Goal: Find specific page/section: Find specific page/section

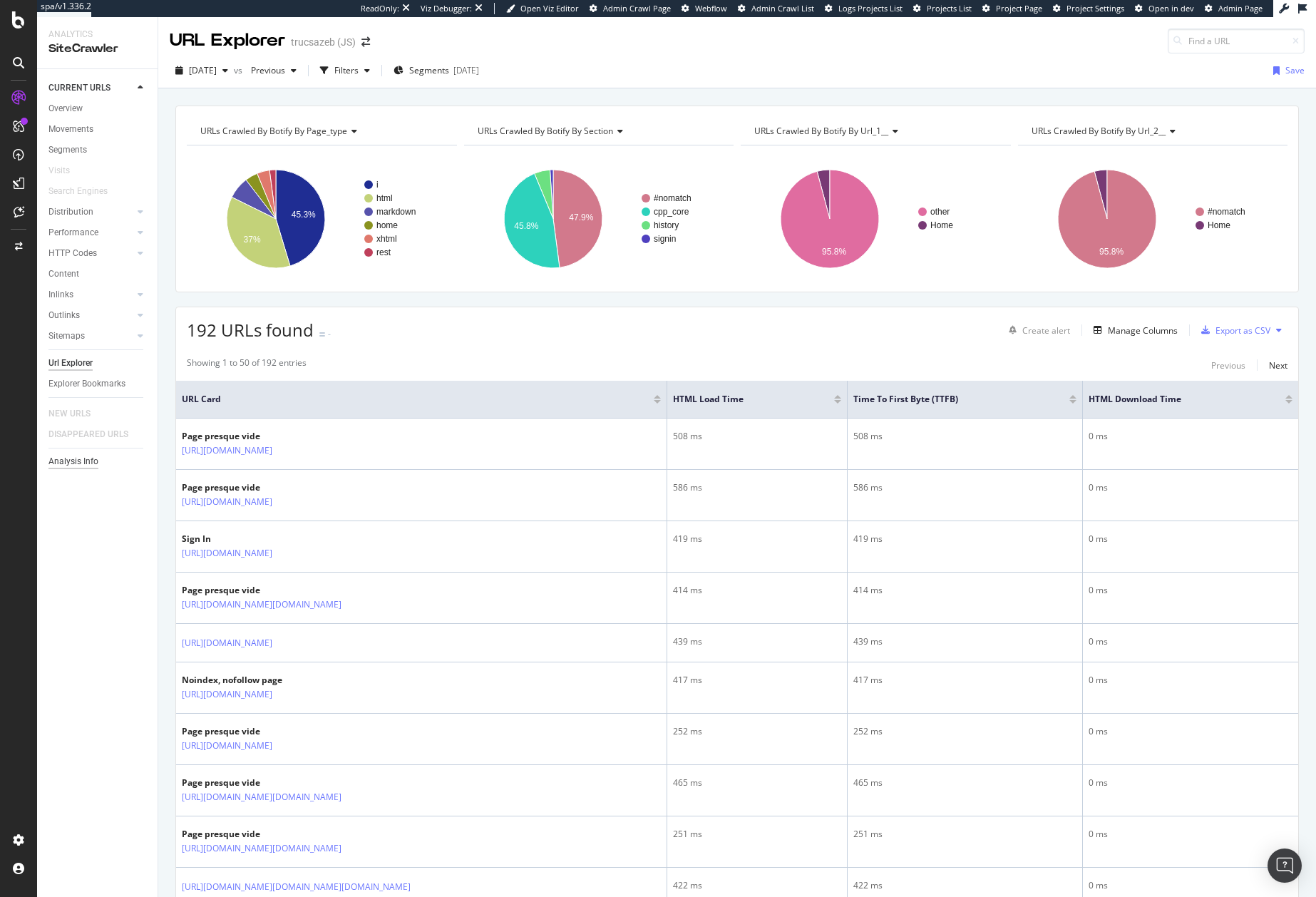
click at [87, 462] on div "Analysis Info" at bounding box center [74, 461] width 50 height 15
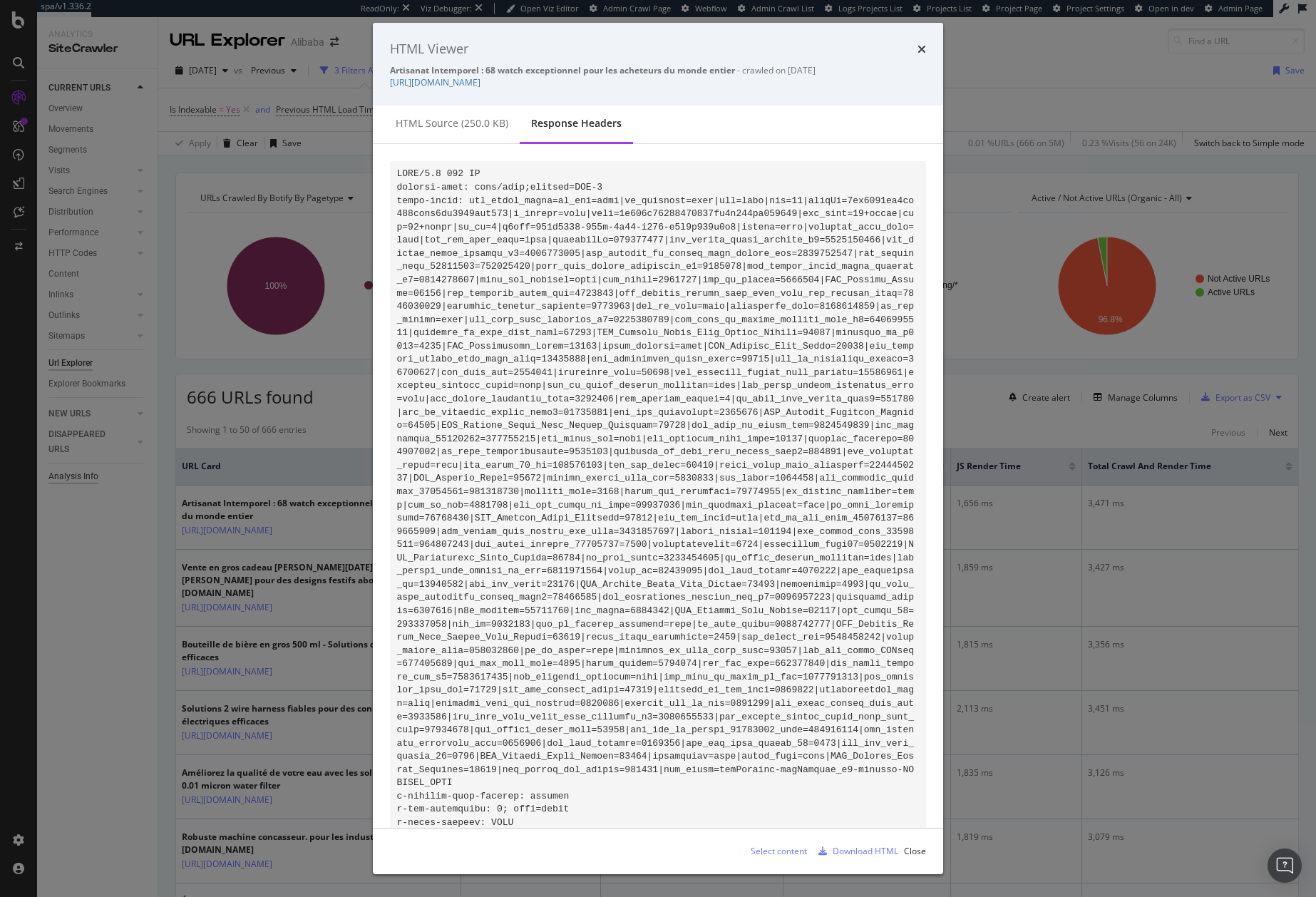
click at [87, 480] on div "Analysis Info" at bounding box center [74, 477] width 50 height 15
click at [1064, 36] on div "URL Explorer Alibaba" at bounding box center [737, 36] width 1157 height 36
click at [1077, 7] on span "Project Settings" at bounding box center [1095, 8] width 58 height 11
